Goal: Task Accomplishment & Management: Complete application form

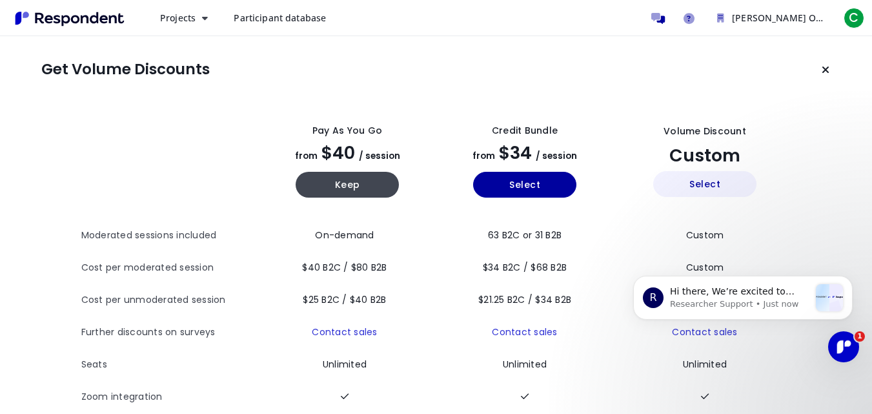
click at [721, 183] on button "Select" at bounding box center [704, 184] width 103 height 26
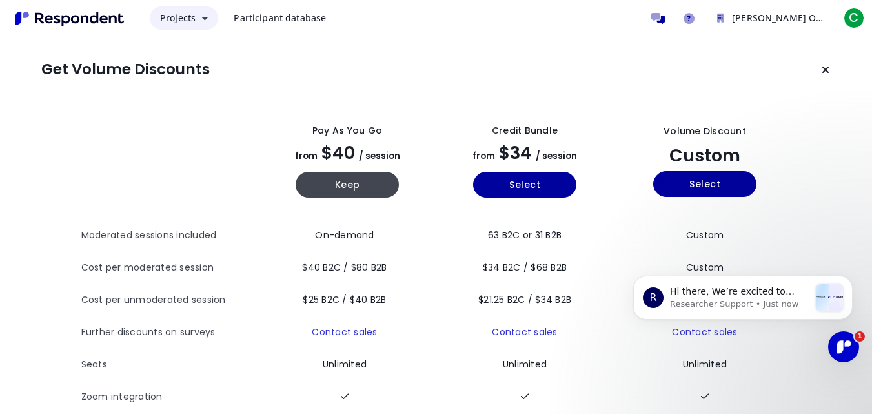
click at [203, 19] on icon "Main navigation" at bounding box center [205, 18] width 6 height 9
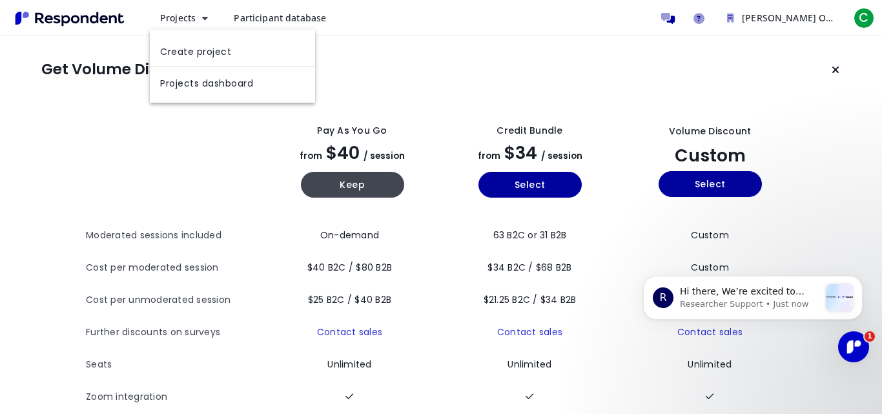
click at [255, 17] on md-backdrop at bounding box center [441, 207] width 882 height 414
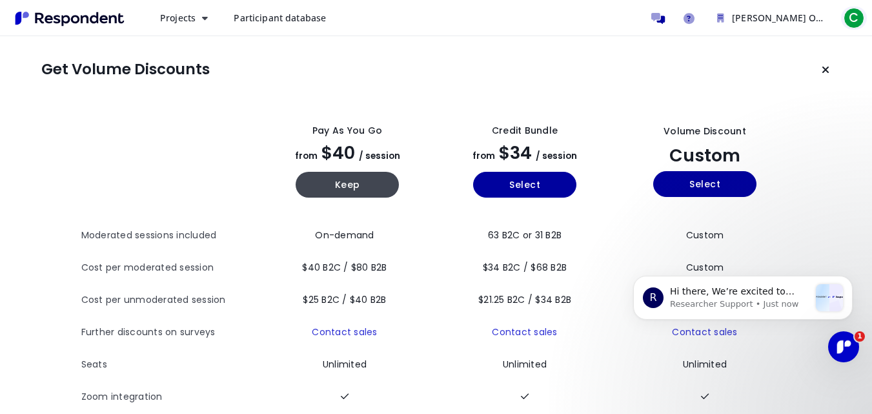
click at [842, 19] on button "C" at bounding box center [854, 17] width 26 height 23
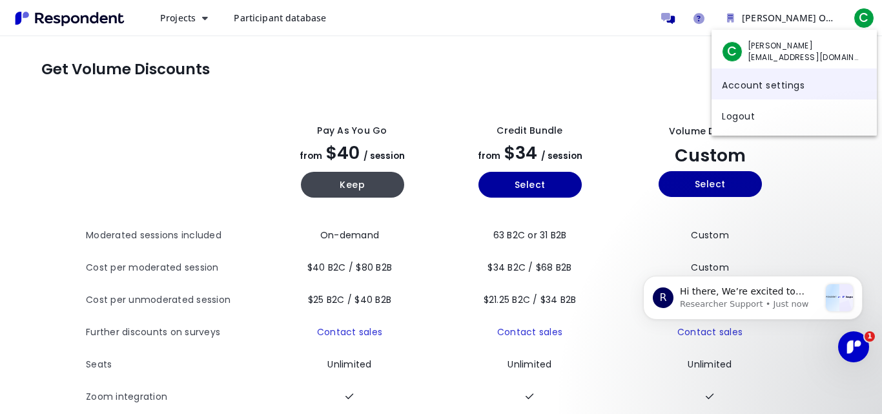
click at [789, 88] on link "Account settings" at bounding box center [794, 83] width 165 height 31
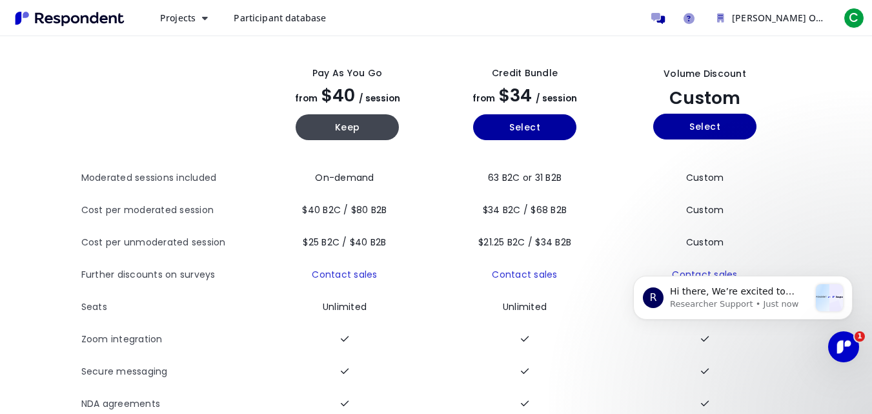
scroll to position [127, 0]
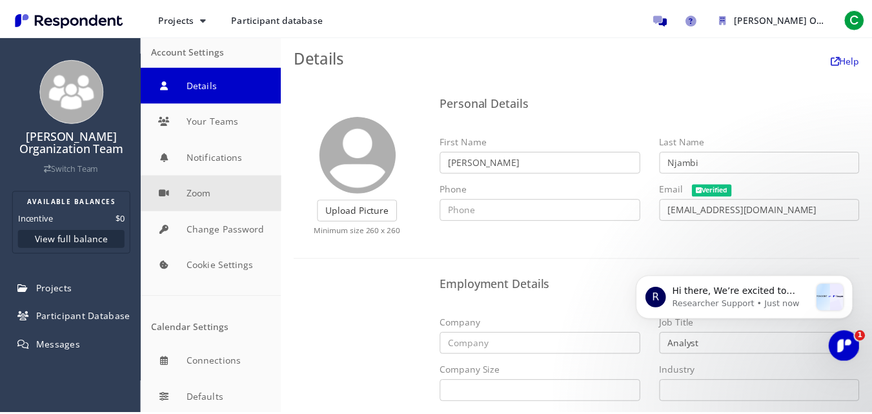
scroll to position [11, 0]
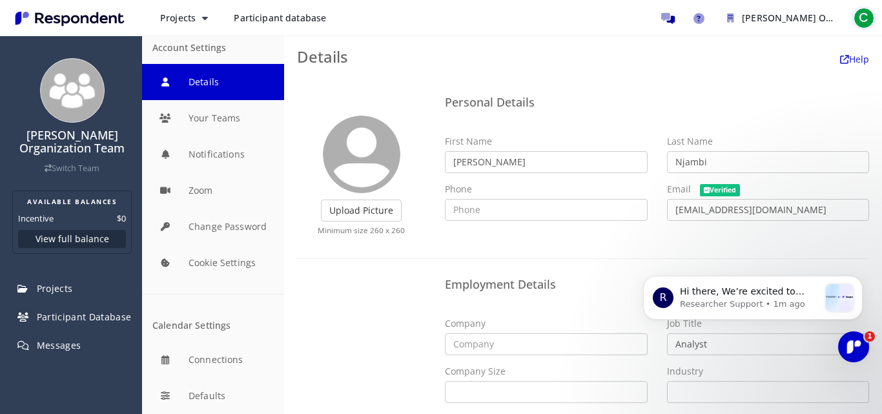
click at [865, 9] on span "C" at bounding box center [864, 18] width 21 height 21
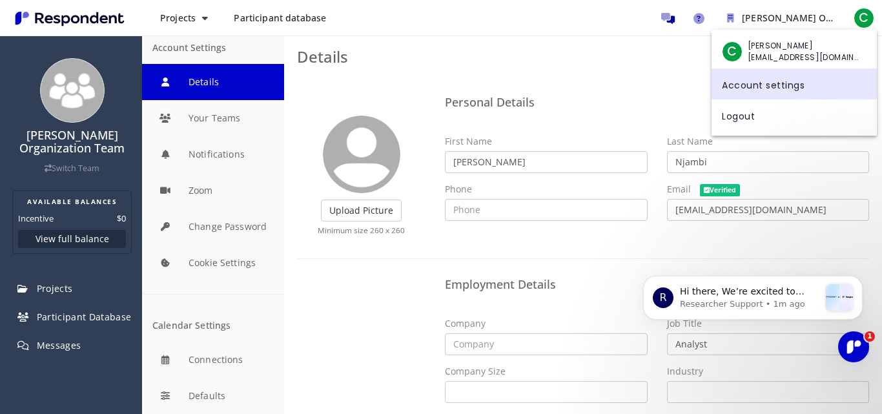
click at [506, 80] on md-backdrop at bounding box center [441, 207] width 882 height 414
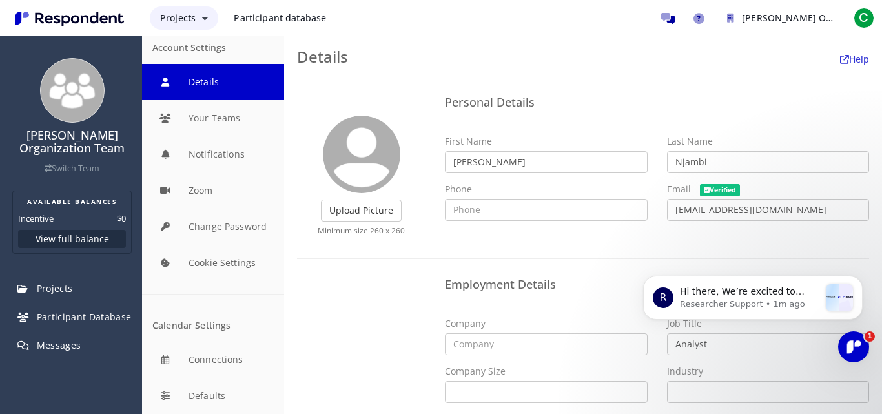
click at [205, 23] on button "Projects" at bounding box center [184, 17] width 68 height 23
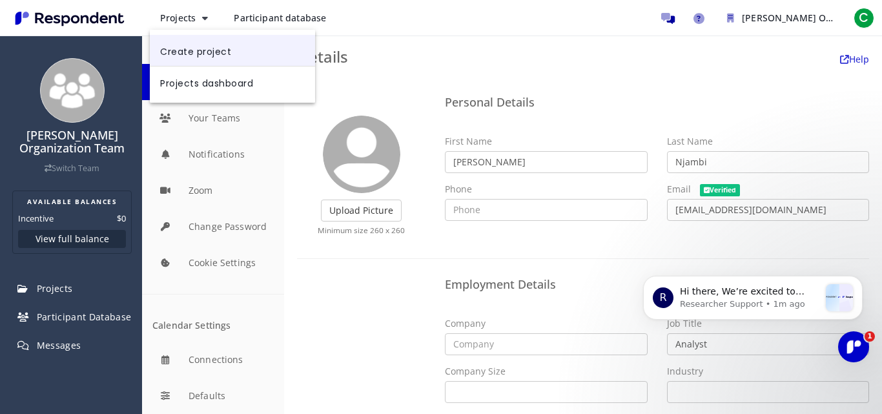
click at [207, 51] on link "Create project" at bounding box center [232, 50] width 165 height 31
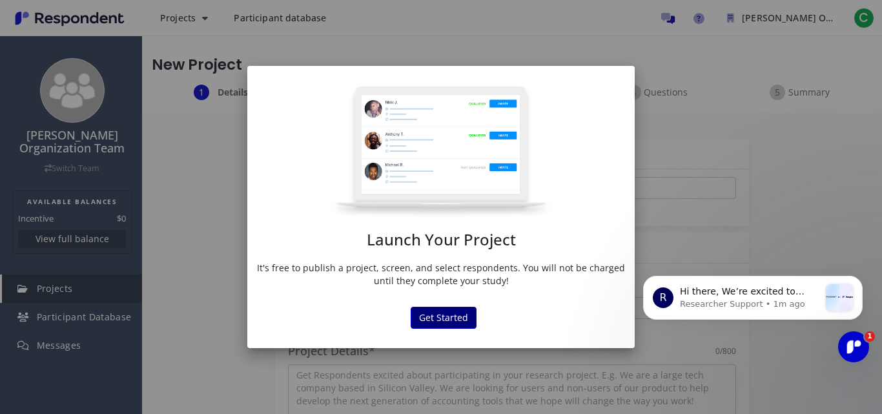
click at [446, 314] on button "Get Started" at bounding box center [444, 318] width 66 height 22
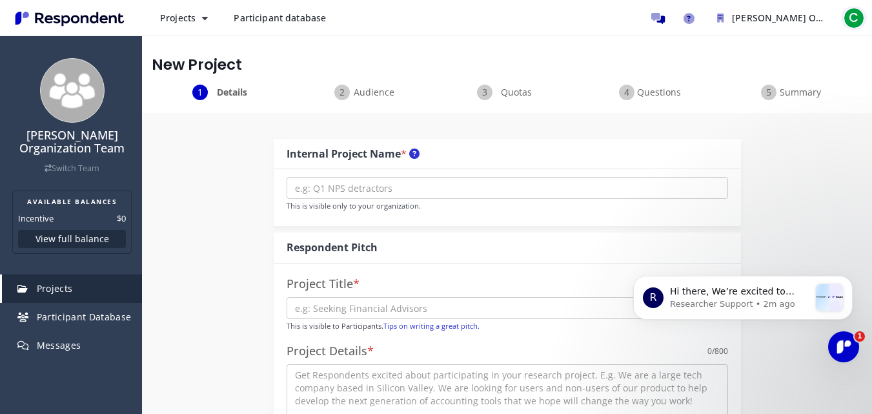
click at [859, 15] on span "C" at bounding box center [854, 18] width 21 height 21
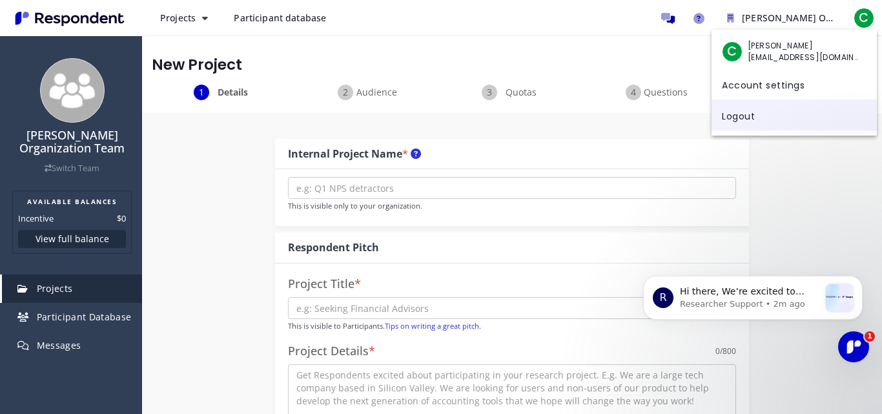
click at [743, 126] on link "Logout" at bounding box center [794, 114] width 165 height 31
